Goal: Task Accomplishment & Management: Complete application form

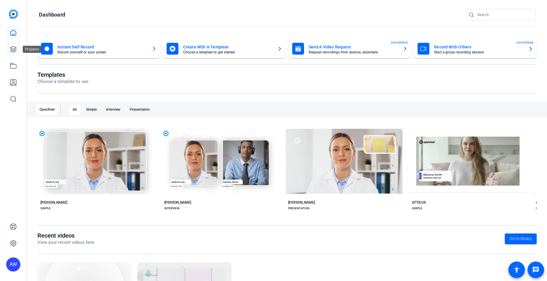
click at [14, 52] on icon at bounding box center [13, 49] width 6 height 6
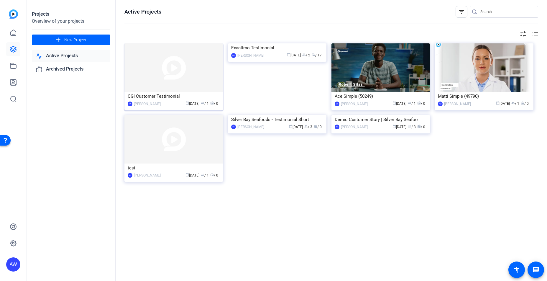
click at [194, 60] on img at bounding box center [173, 67] width 98 height 48
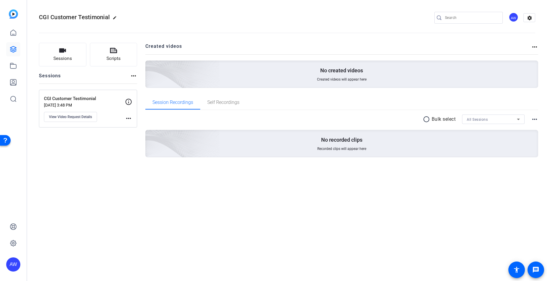
click at [80, 103] on p "[DATE] 3:48 PM" at bounding box center [84, 105] width 81 height 5
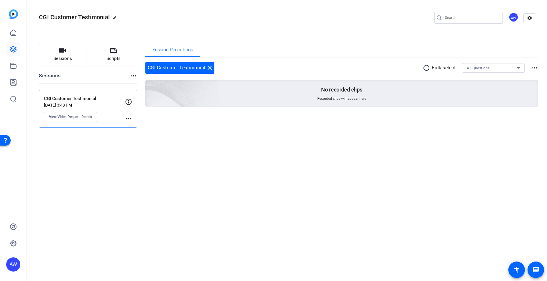
click at [78, 103] on p "[DATE] 3:48 PM" at bounding box center [84, 105] width 81 height 5
click at [72, 115] on span "View Video Request Details" at bounding box center [70, 116] width 43 height 5
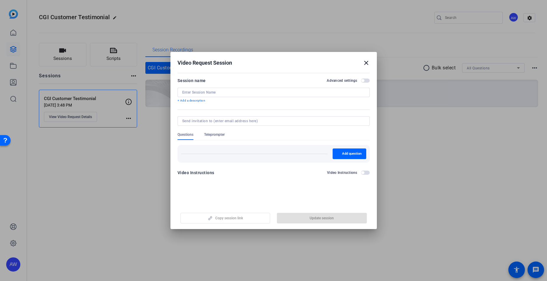
type input "CGI Customer Testimonial"
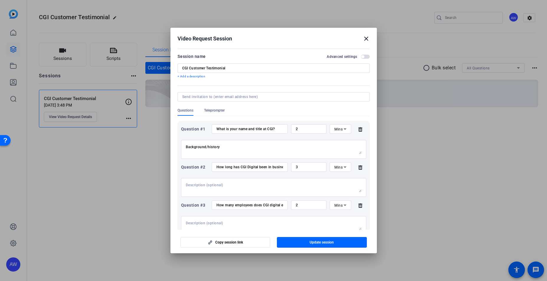
click at [366, 40] on mat-icon "close" at bounding box center [366, 38] width 7 height 7
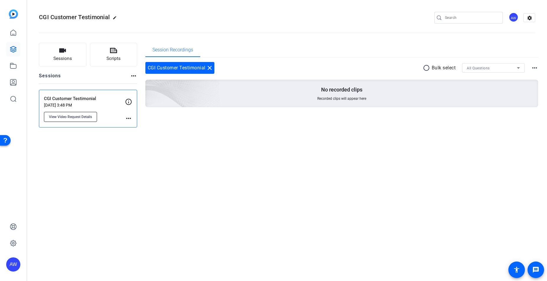
click at [73, 117] on span "View Video Request Details" at bounding box center [70, 116] width 43 height 5
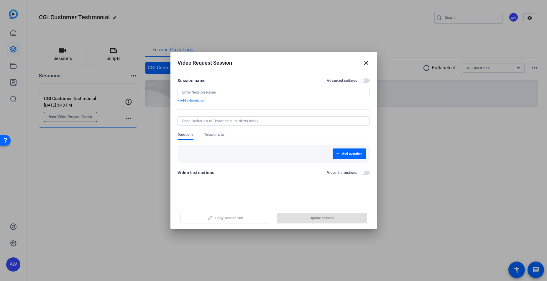
type input "CGI Customer Testimonial"
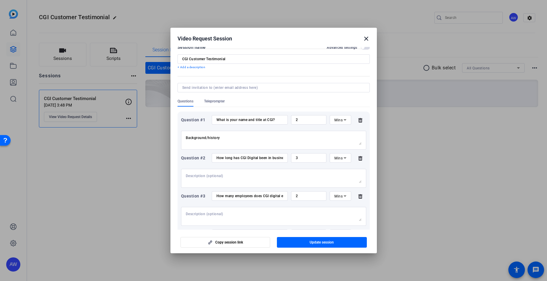
scroll to position [17, 0]
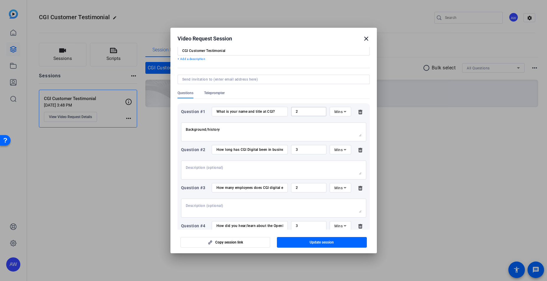
drag, startPoint x: 305, startPoint y: 110, endPoint x: 293, endPoint y: 110, distance: 12.4
click at [296, 110] on input "2" at bounding box center [309, 111] width 26 height 5
click at [283, 98] on div "Questions Teleprompter" at bounding box center [273, 94] width 192 height 8
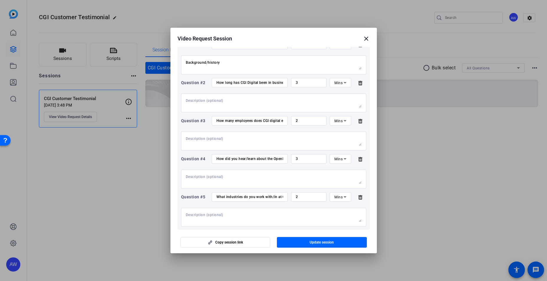
scroll to position [91, 0]
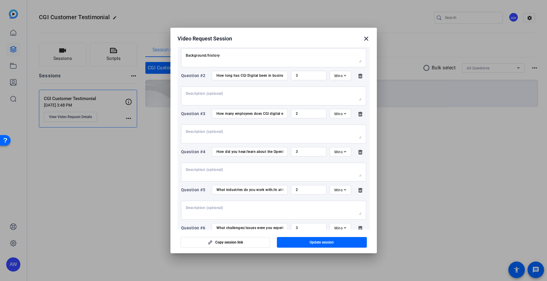
click at [365, 39] on mat-icon "close" at bounding box center [366, 38] width 7 height 7
